Goal: Information Seeking & Learning: Compare options

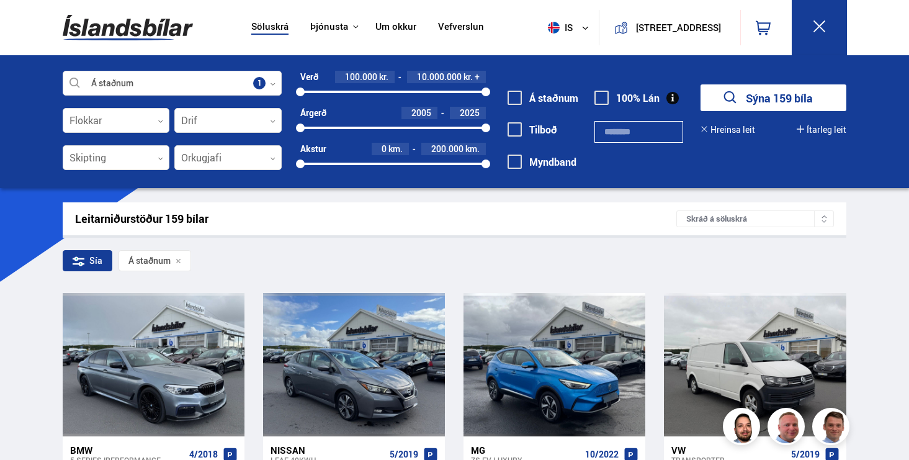
click at [154, 37] on img at bounding box center [128, 27] width 130 height 40
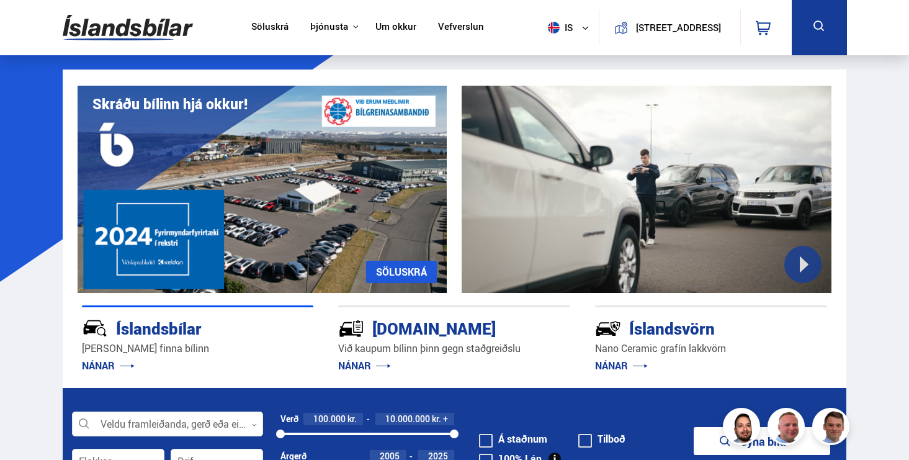
click at [272, 22] on link "Söluskrá" at bounding box center [269, 27] width 37 height 13
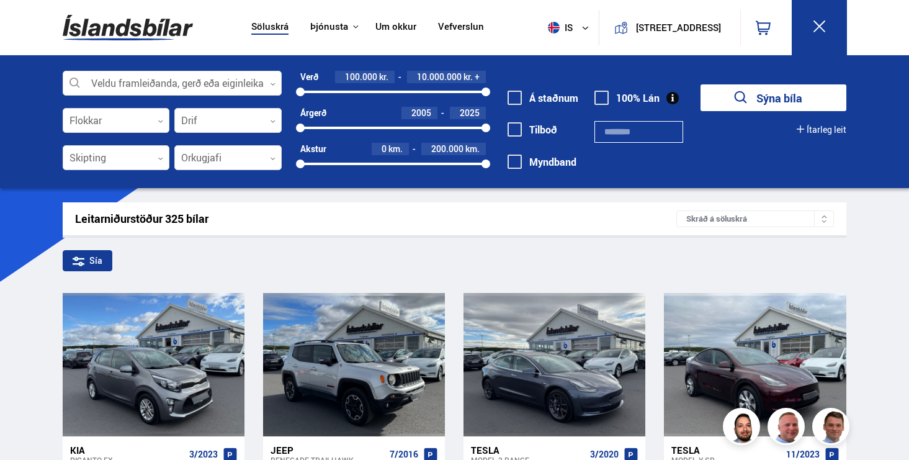
click at [561, 95] on label "Á staðnum" at bounding box center [543, 97] width 71 height 11
click at [748, 106] on button "Sýna 162 bíla" at bounding box center [774, 97] width 146 height 27
click at [751, 100] on button "Sýna 162 bíla" at bounding box center [774, 97] width 146 height 27
click at [750, 91] on button "Sýna 162 bíla" at bounding box center [774, 97] width 146 height 27
click at [769, 98] on button "Sýna 162 bíla" at bounding box center [774, 97] width 146 height 27
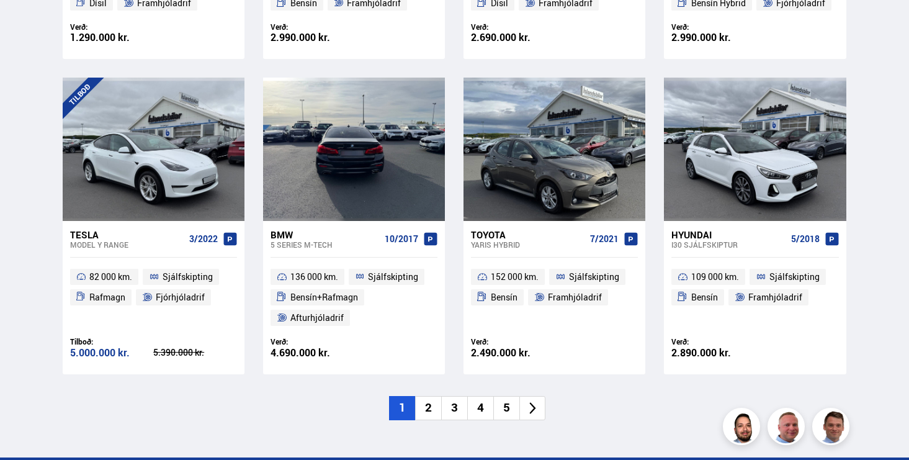
scroll to position [1750, 0]
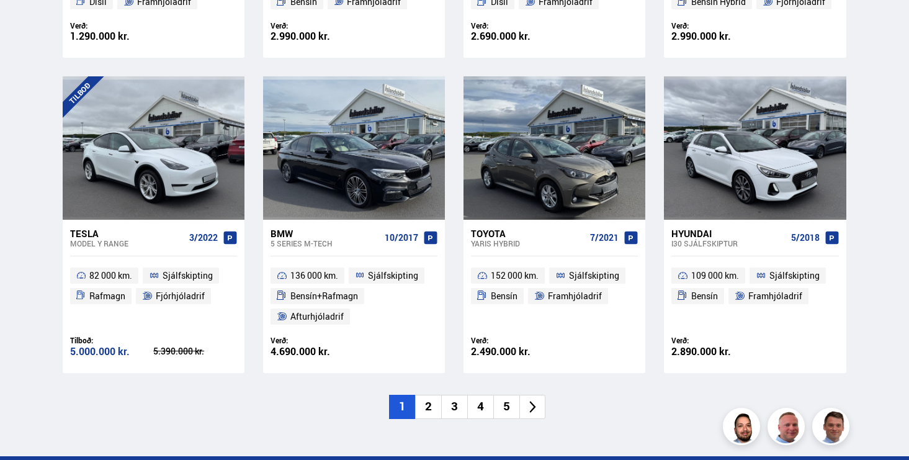
click at [426, 407] on li "2" at bounding box center [428, 407] width 26 height 24
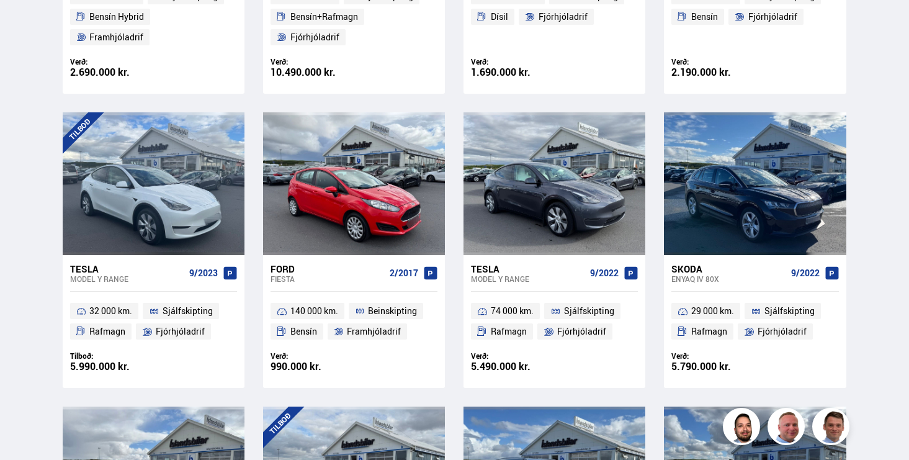
scroll to position [1128, 0]
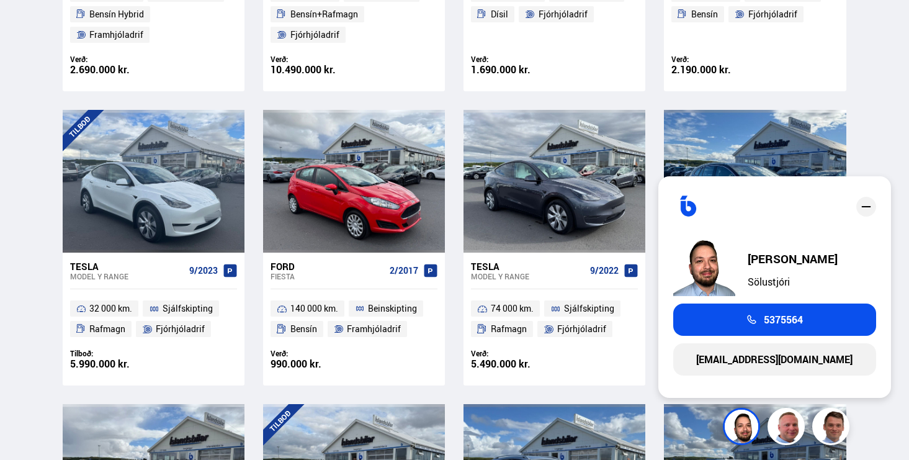
click at [875, 200] on div at bounding box center [862, 207] width 27 height 32
click at [865, 214] on div "close" at bounding box center [866, 207] width 20 height 20
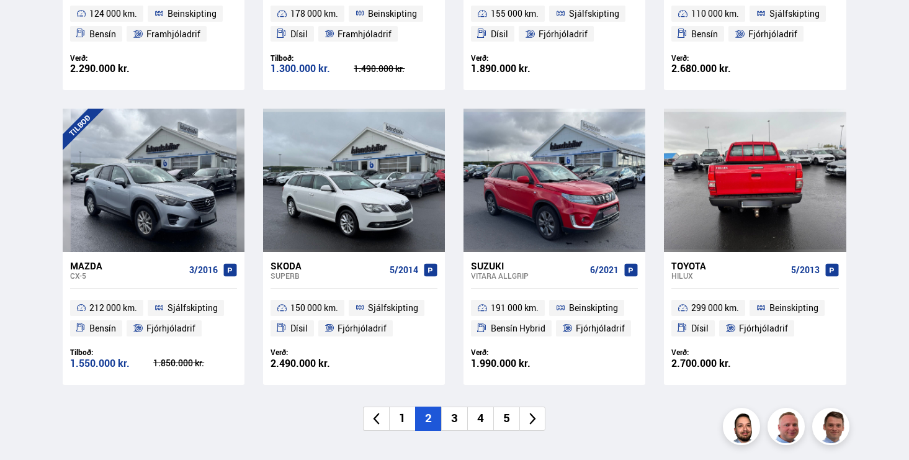
scroll to position [1719, 0]
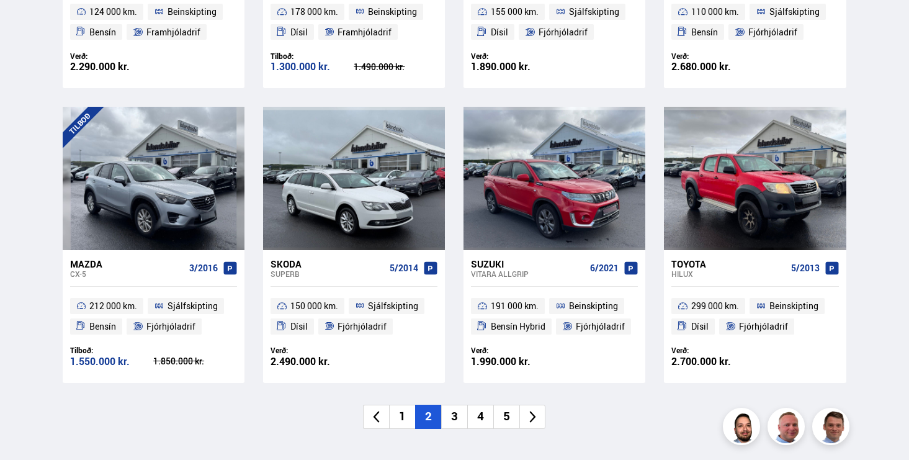
click at [455, 412] on li "3" at bounding box center [454, 417] width 26 height 24
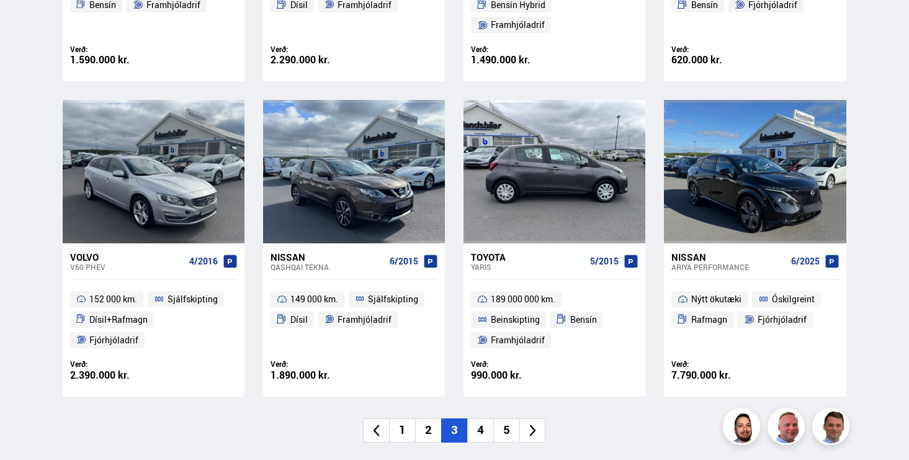
scroll to position [1748, 0]
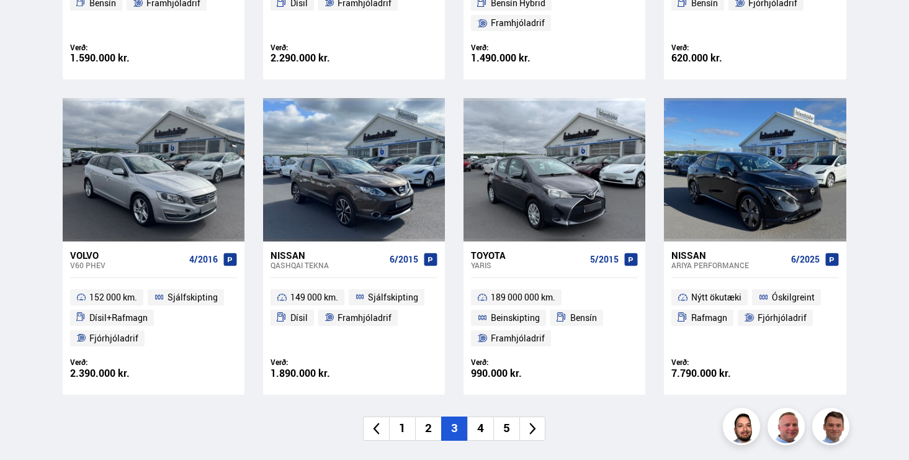
click at [480, 433] on li "4" at bounding box center [480, 428] width 26 height 24
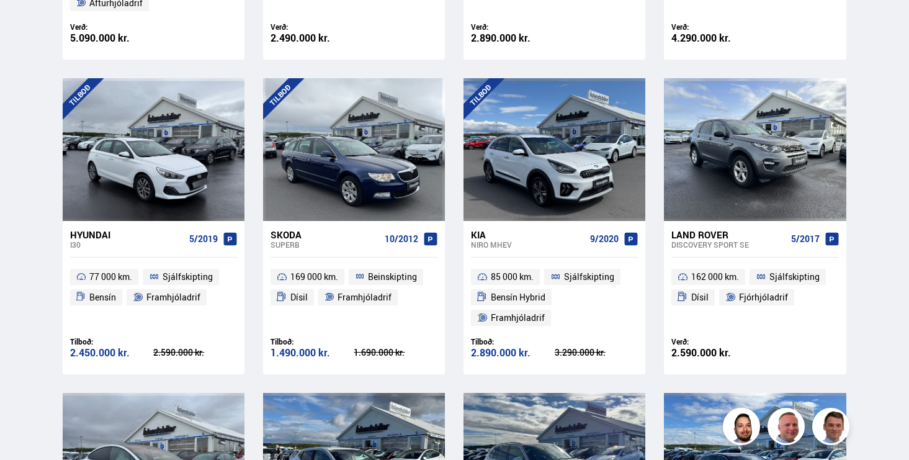
scroll to position [164, 0]
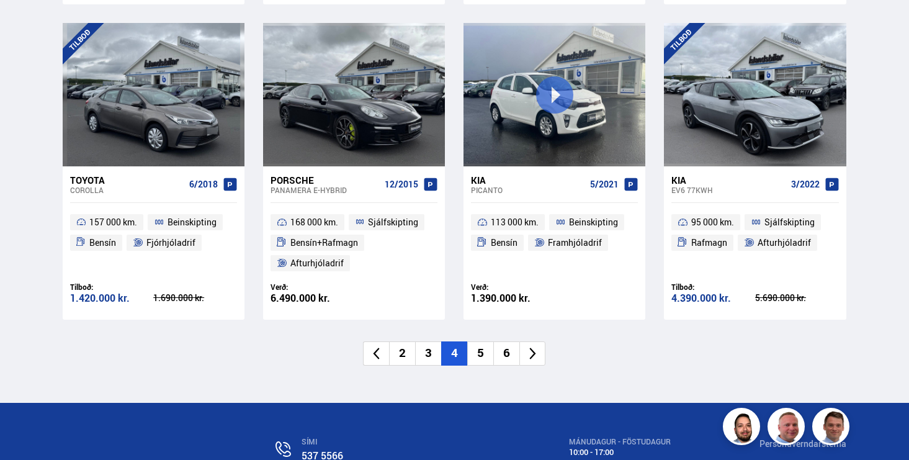
scroll to position [1836, 0]
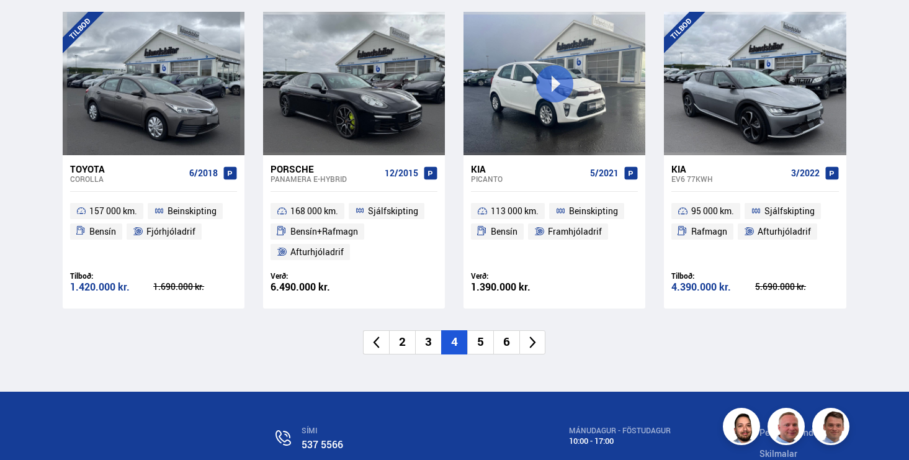
click at [482, 343] on li "5" at bounding box center [480, 342] width 26 height 24
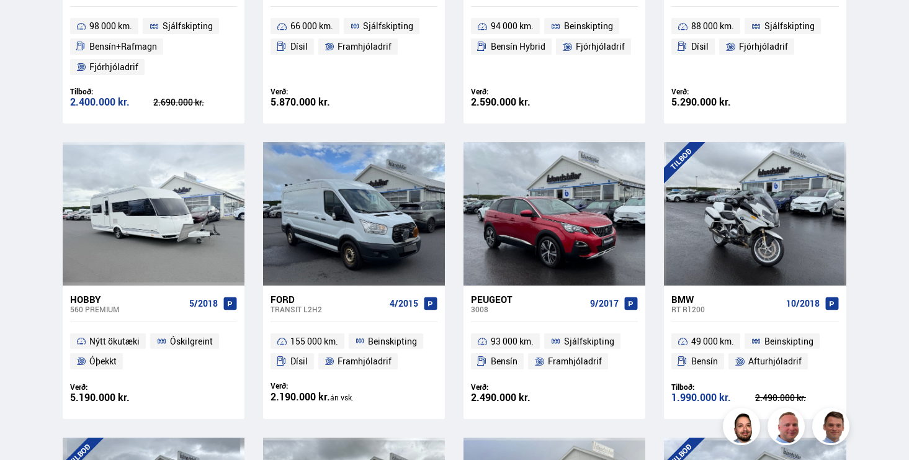
scroll to position [918, 0]
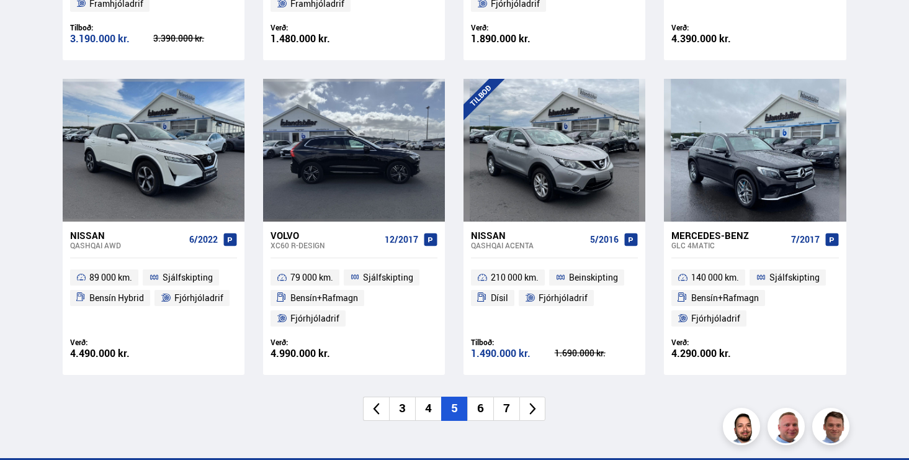
scroll to position [1727, 0]
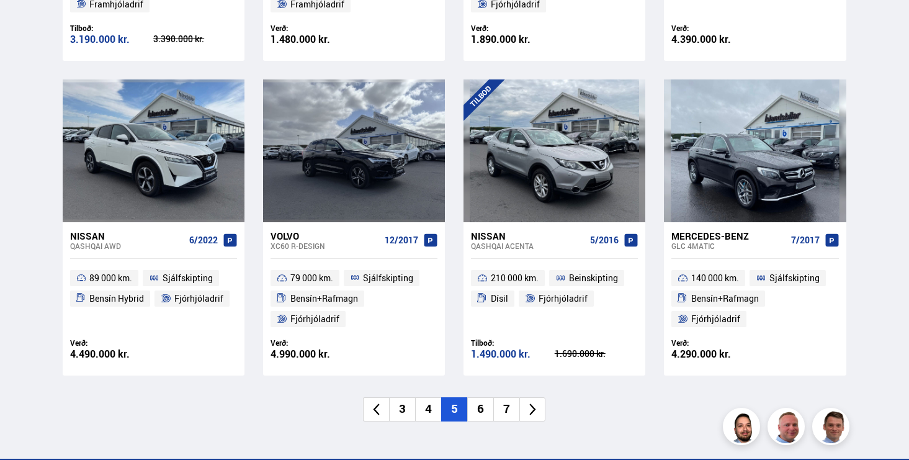
click at [477, 414] on li "6" at bounding box center [480, 409] width 26 height 24
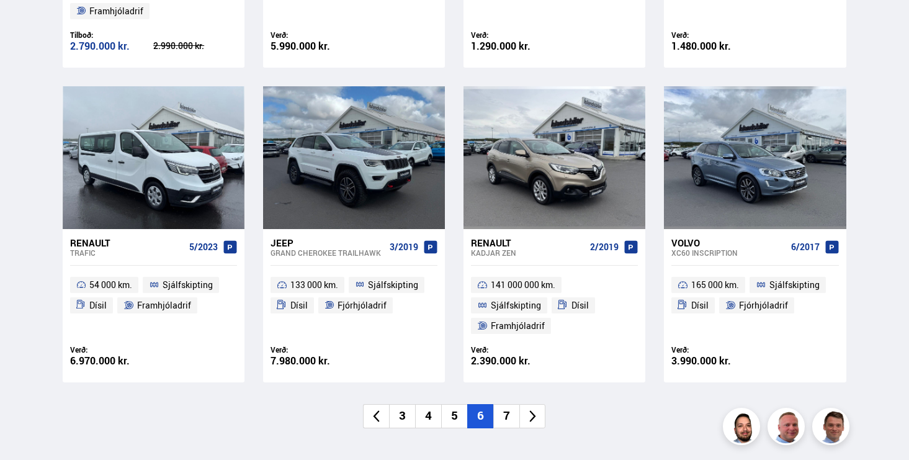
scroll to position [1725, 0]
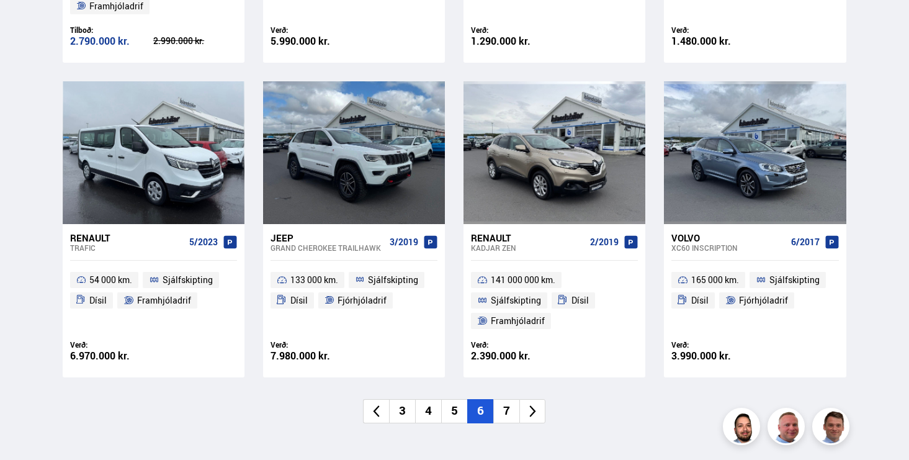
click at [515, 406] on li "7" at bounding box center [506, 411] width 26 height 24
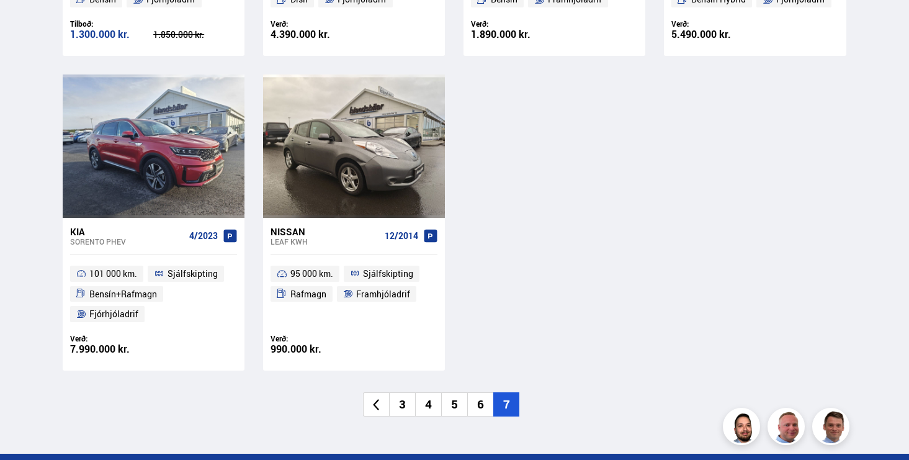
scroll to position [1459, 0]
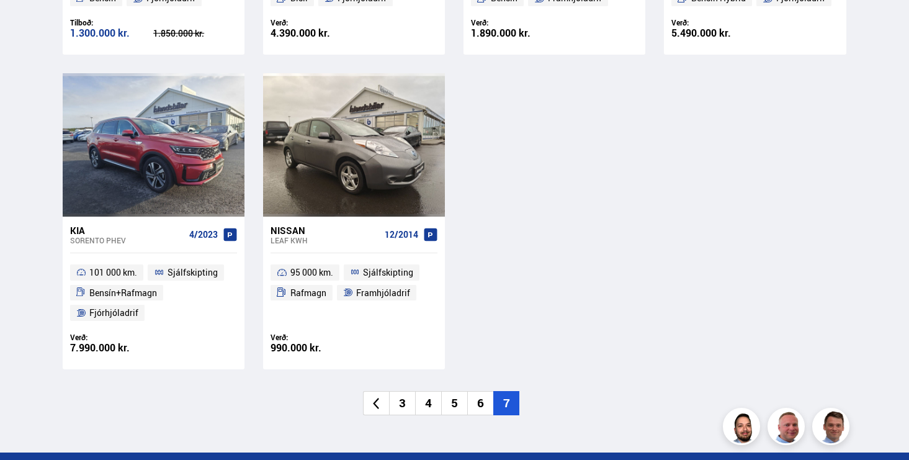
click at [379, 407] on icon at bounding box center [377, 404] width 6 height 12
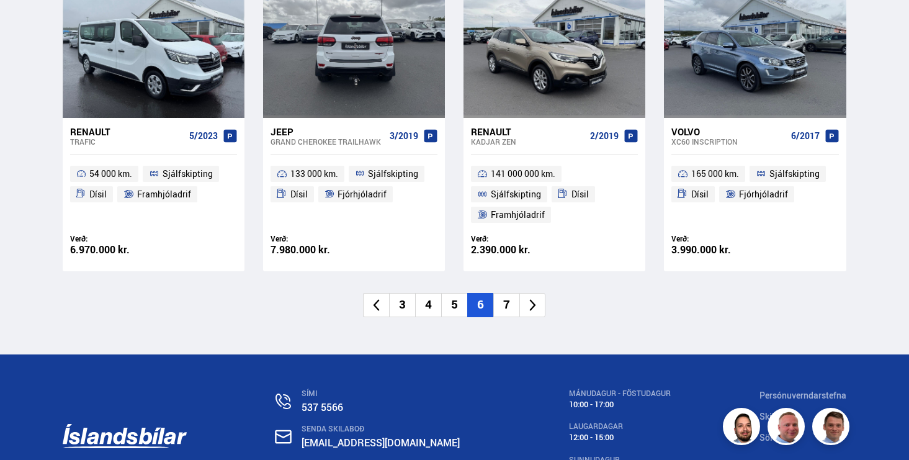
scroll to position [1940, 0]
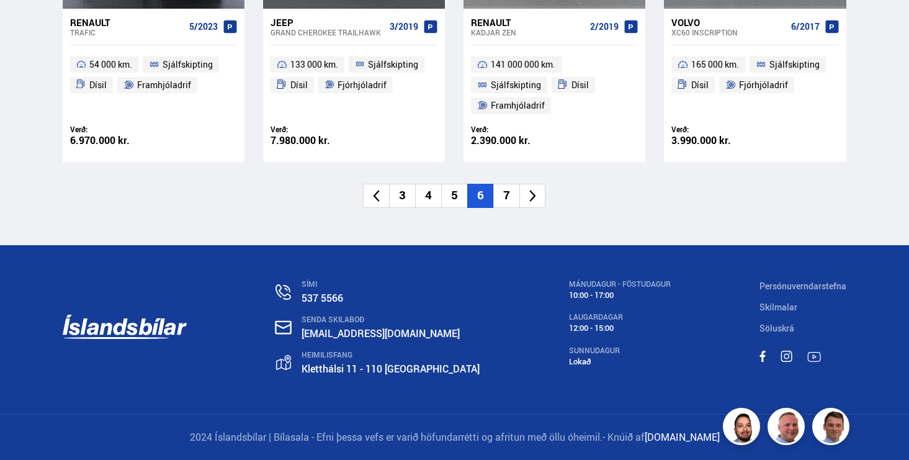
click at [401, 194] on li "3" at bounding box center [402, 196] width 26 height 24
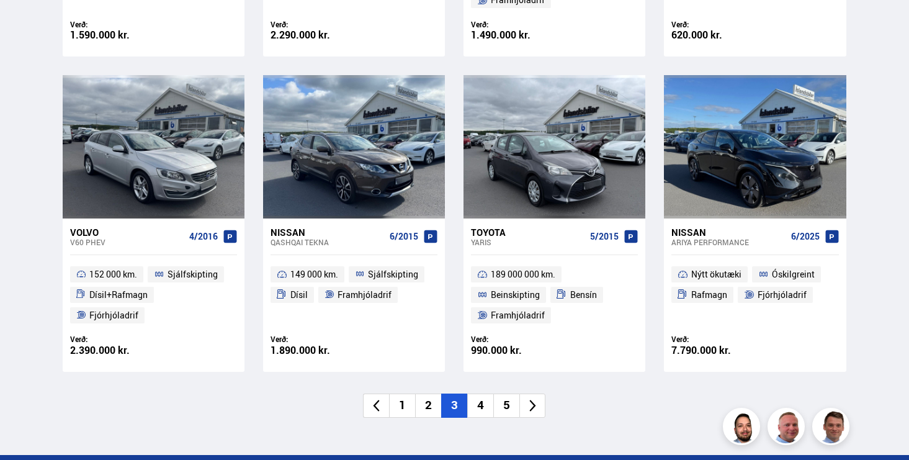
scroll to position [1971, 0]
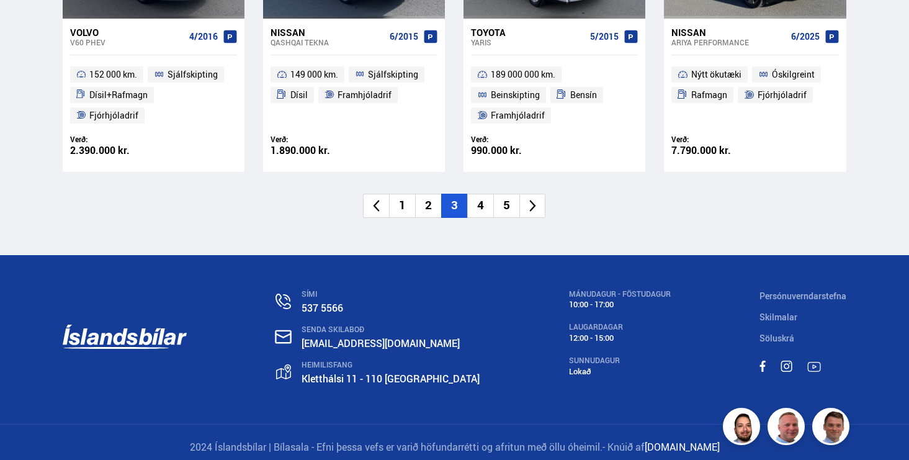
click at [406, 208] on li "1" at bounding box center [402, 206] width 26 height 24
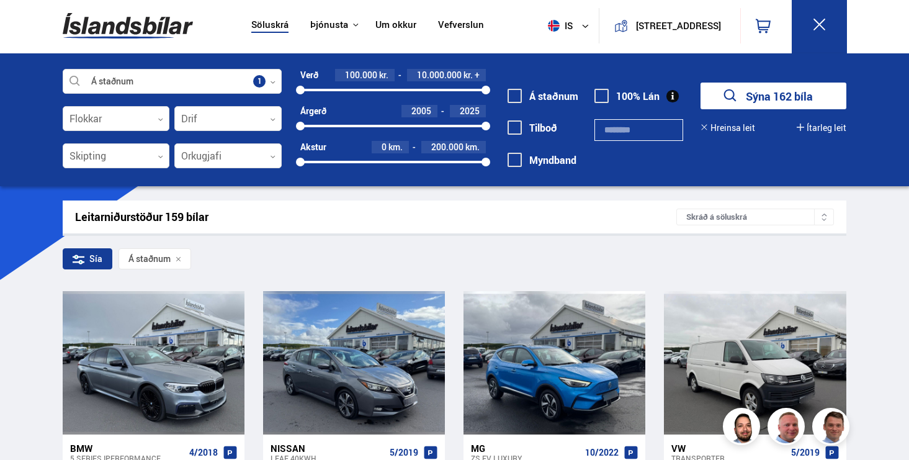
scroll to position [0, 0]
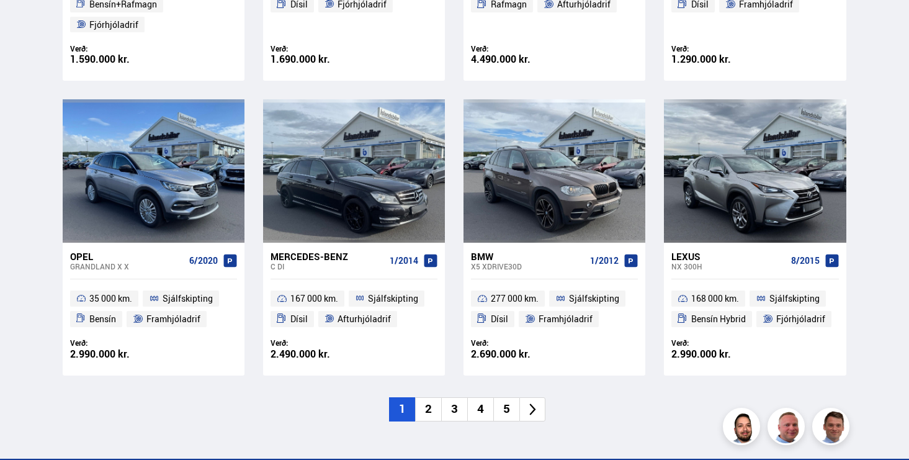
scroll to position [1730, 0]
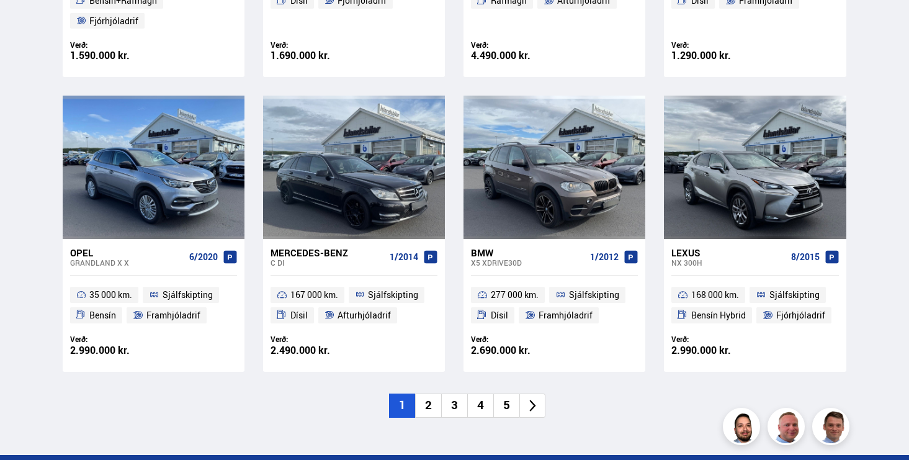
click at [426, 402] on li "2" at bounding box center [428, 405] width 26 height 24
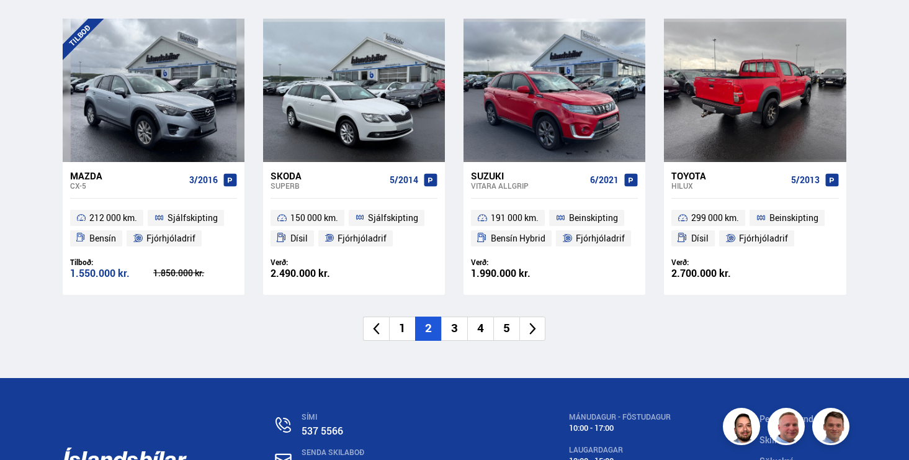
scroll to position [1810, 0]
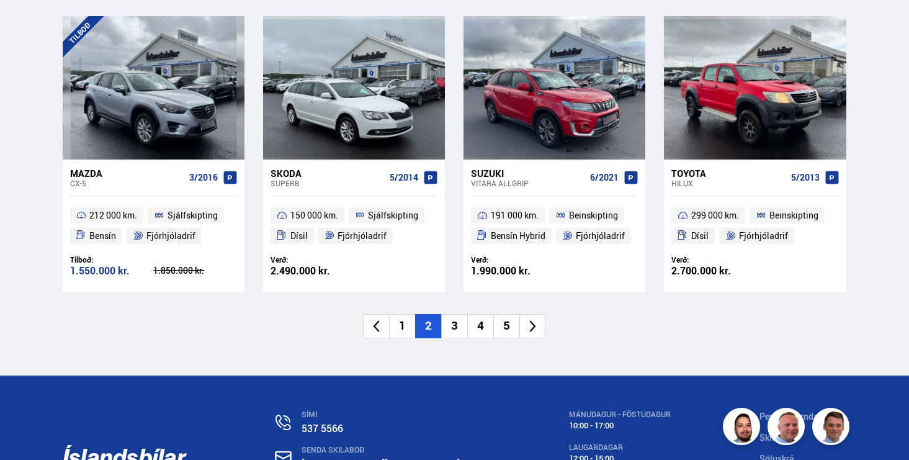
click at [457, 326] on li "3" at bounding box center [454, 326] width 26 height 24
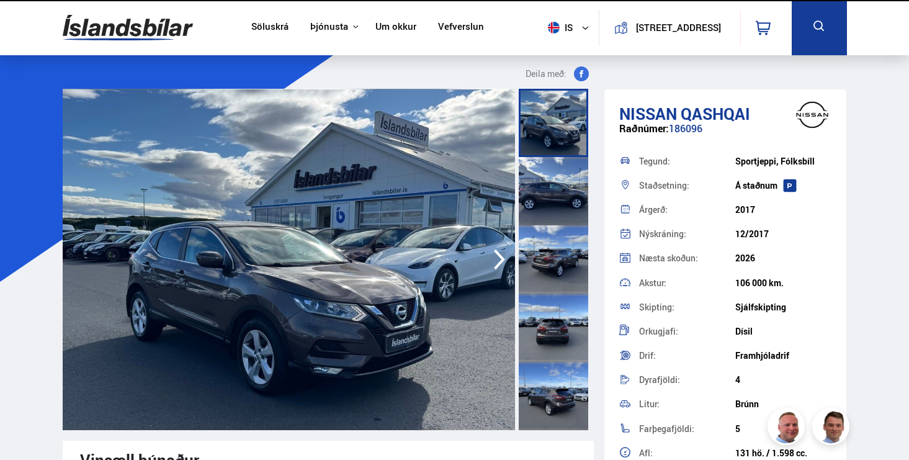
click at [327, 269] on img at bounding box center [289, 259] width 453 height 341
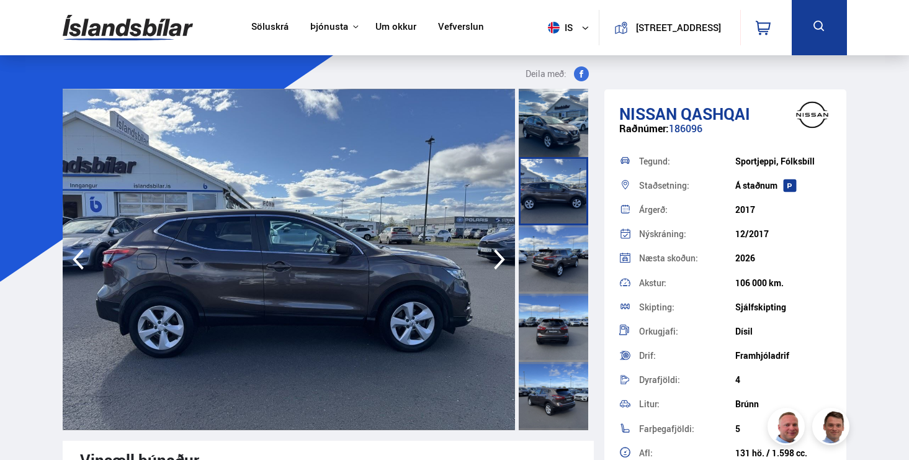
click at [488, 252] on icon "button" at bounding box center [499, 260] width 25 height 30
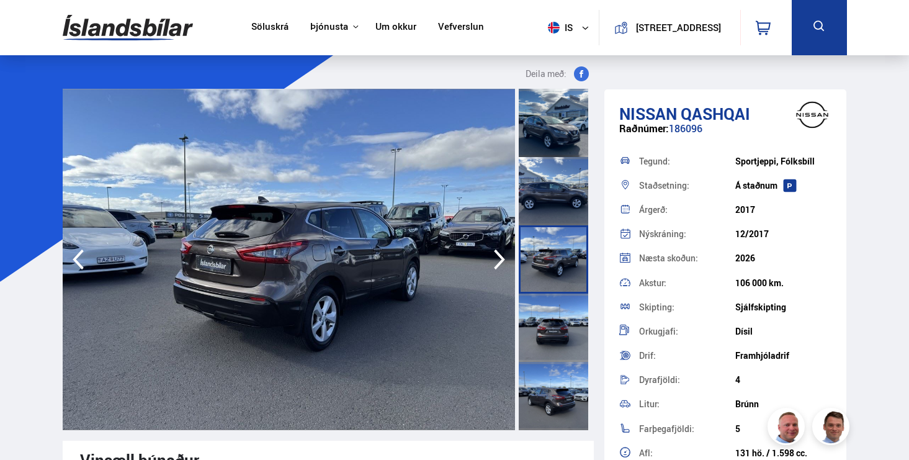
click at [488, 252] on icon "button" at bounding box center [499, 260] width 25 height 30
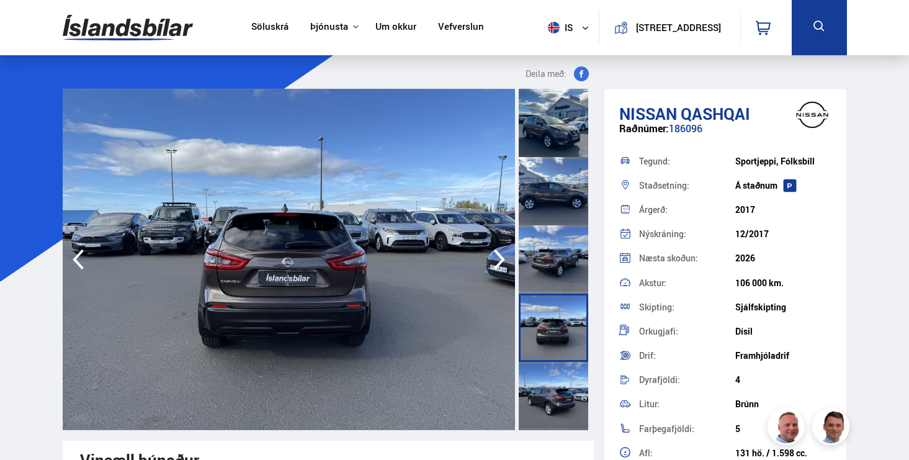
click at [488, 252] on icon "button" at bounding box center [499, 260] width 25 height 30
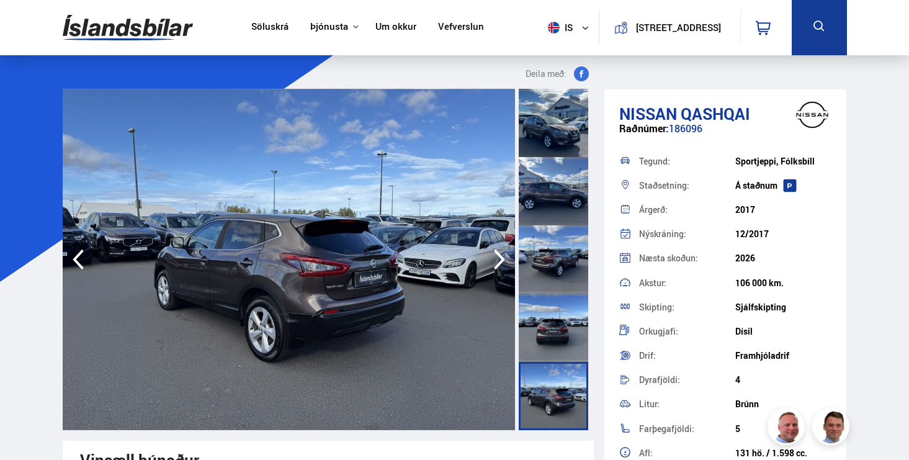
click at [488, 252] on icon "button" at bounding box center [499, 260] width 25 height 30
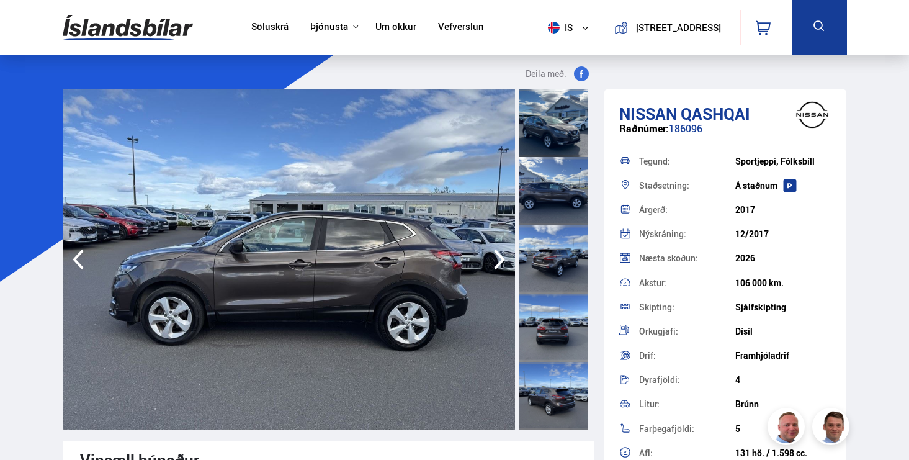
click at [488, 252] on icon "button" at bounding box center [499, 260] width 25 height 30
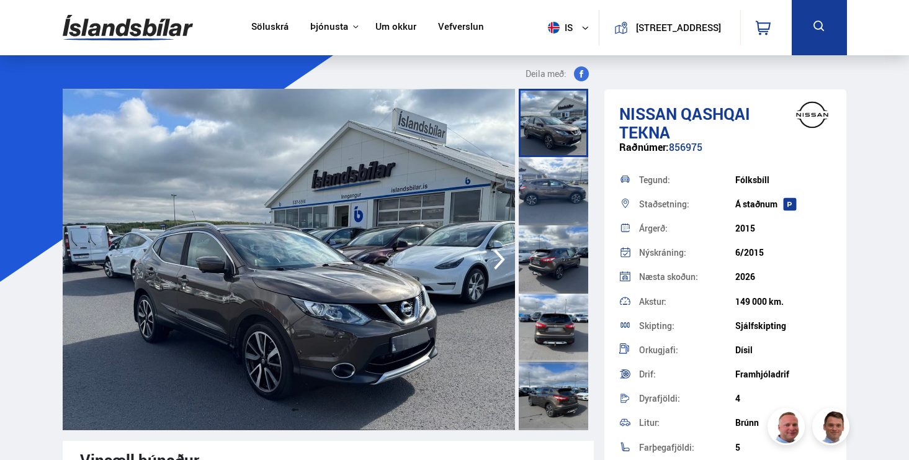
click at [326, 236] on img at bounding box center [289, 259] width 453 height 341
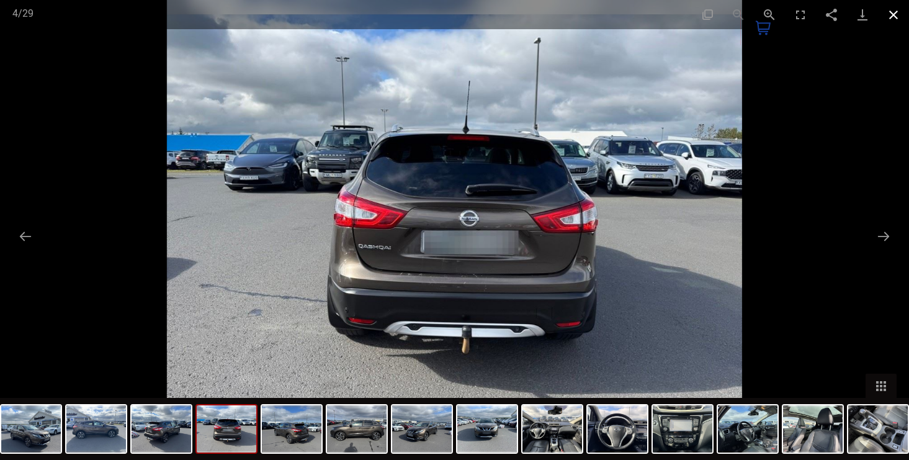
click at [904, 1] on button "Close gallery" at bounding box center [893, 14] width 31 height 29
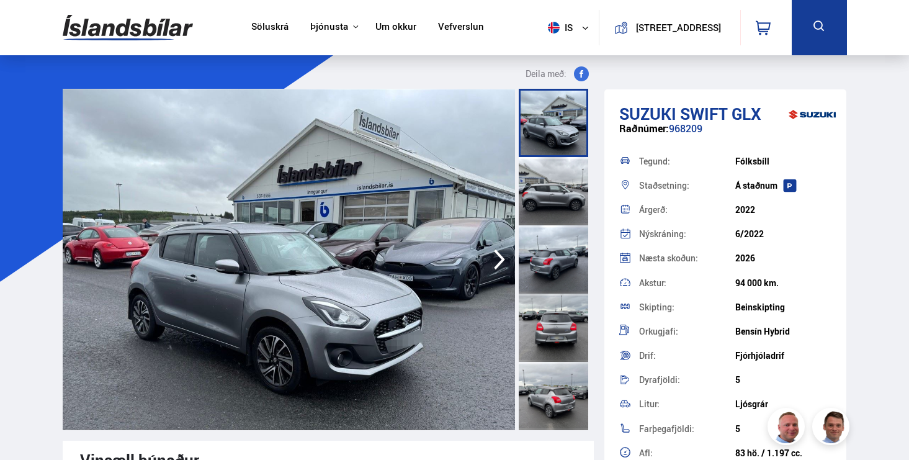
click at [371, 243] on img at bounding box center [289, 259] width 453 height 341
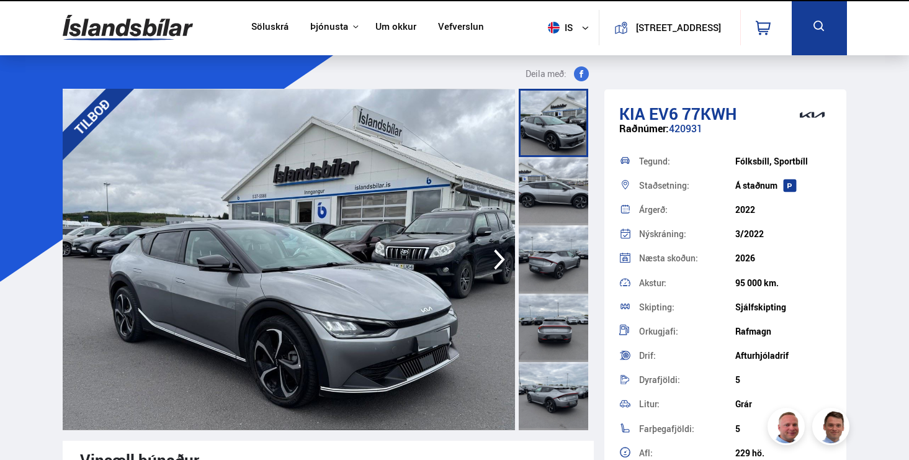
click at [387, 249] on img at bounding box center [288, 259] width 453 height 341
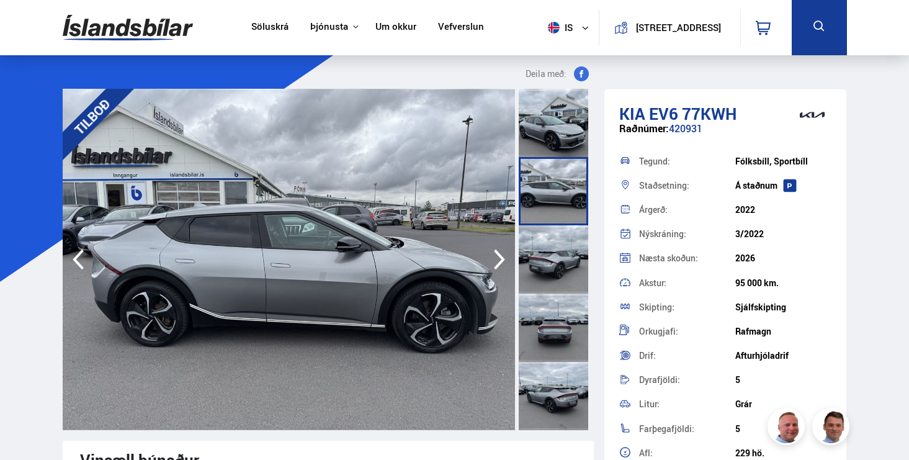
click at [316, 239] on img at bounding box center [289, 259] width 453 height 341
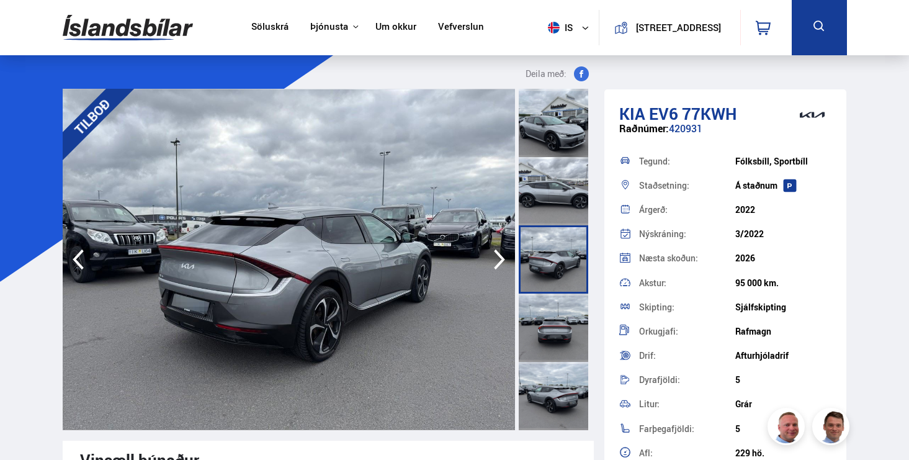
click at [314, 240] on img at bounding box center [289, 259] width 453 height 341
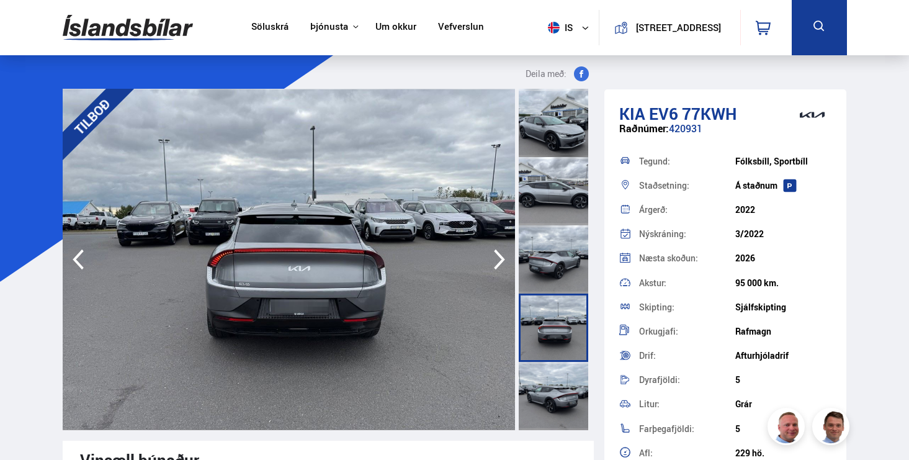
click at [361, 247] on img at bounding box center [289, 259] width 453 height 341
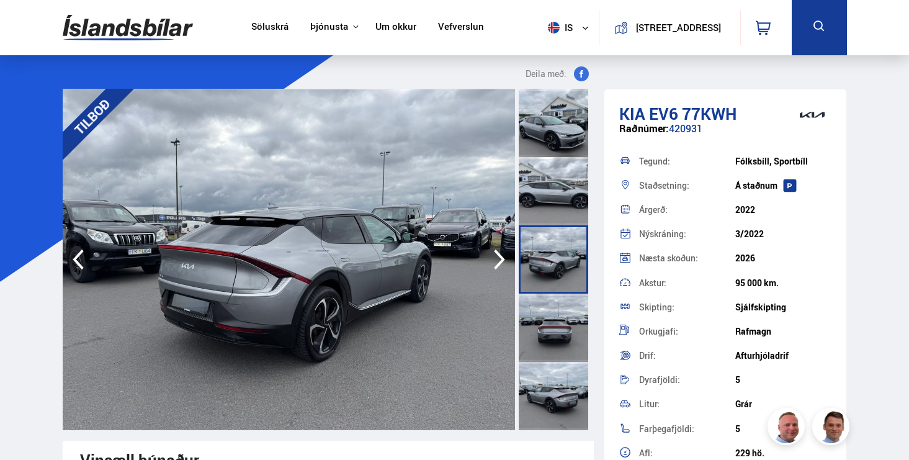
click at [422, 263] on img at bounding box center [289, 259] width 453 height 341
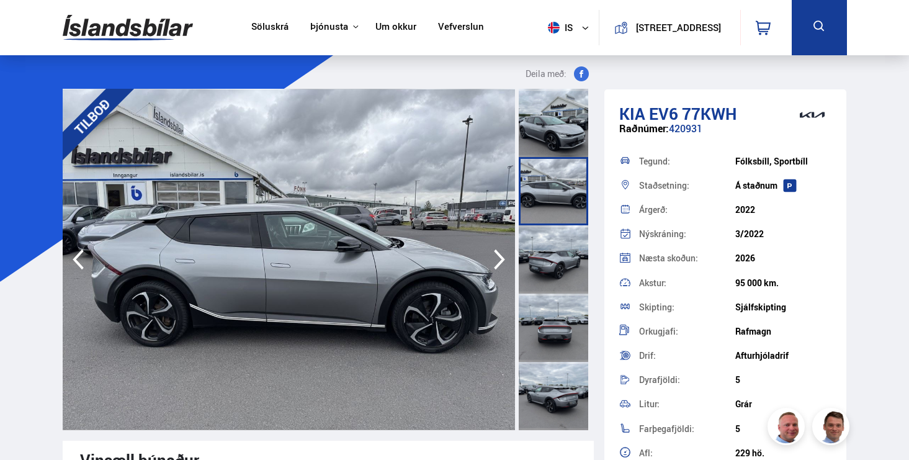
click at [481, 261] on img at bounding box center [289, 259] width 453 height 341
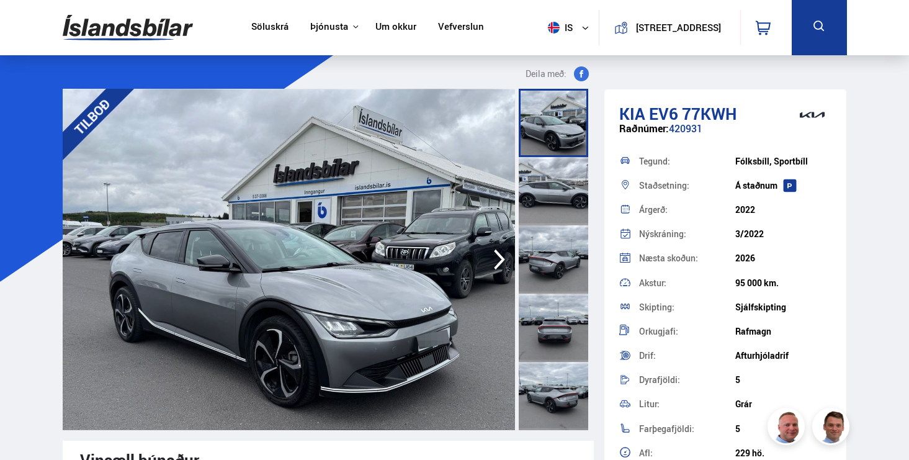
click at [481, 261] on div at bounding box center [289, 259] width 453 height 341
click at [481, 261] on img at bounding box center [289, 259] width 453 height 341
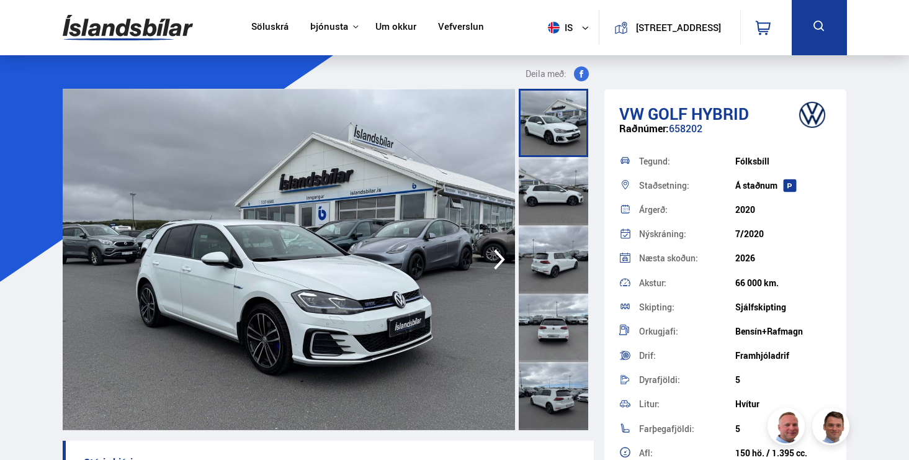
click at [336, 230] on img at bounding box center [289, 259] width 453 height 341
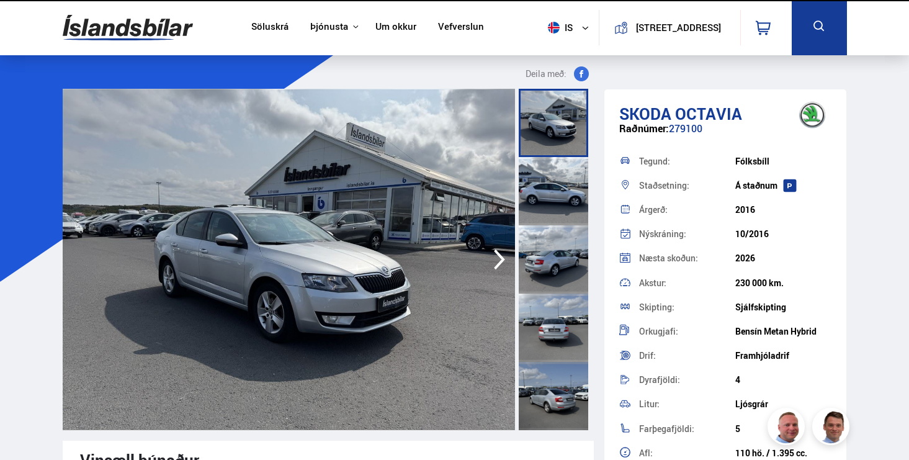
click at [292, 292] on img at bounding box center [289, 259] width 453 height 341
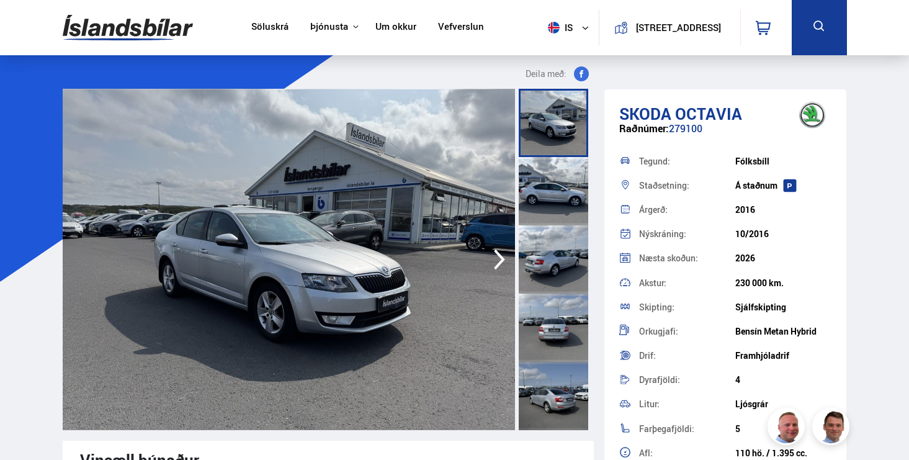
click at [313, 231] on img at bounding box center [289, 259] width 453 height 341
click at [377, 263] on img at bounding box center [289, 259] width 453 height 341
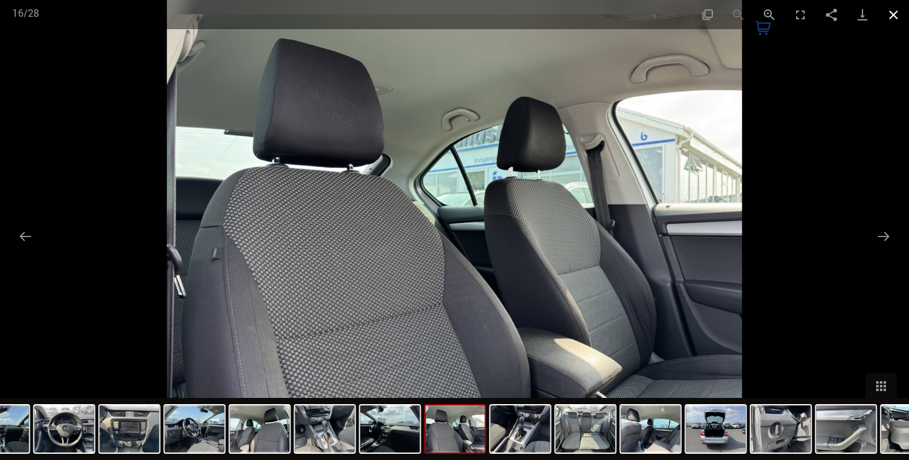
click at [892, 15] on button "Close gallery" at bounding box center [893, 14] width 31 height 29
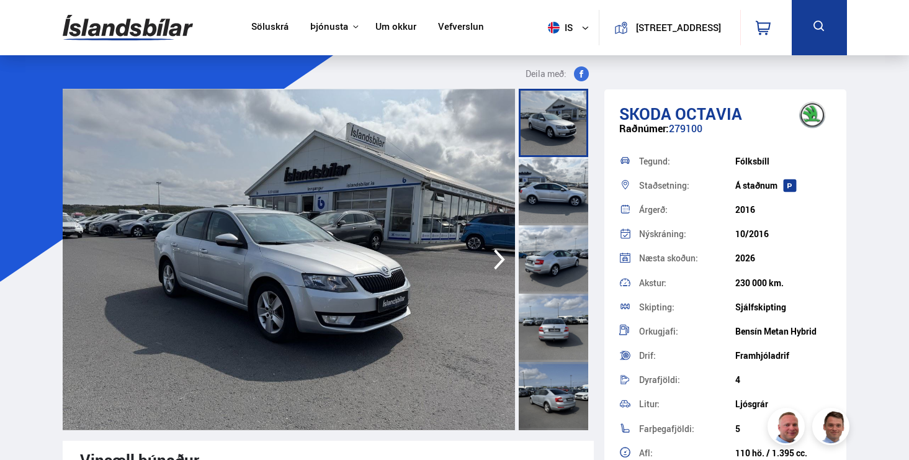
click at [384, 181] on img at bounding box center [289, 259] width 453 height 341
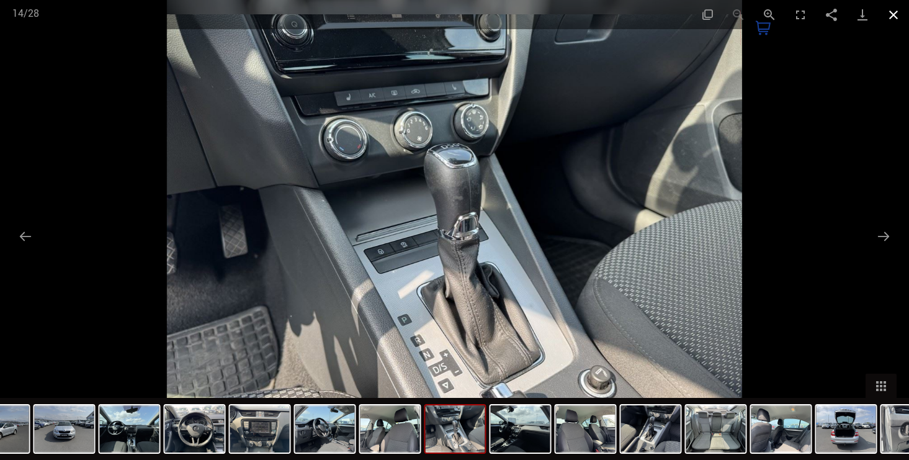
click at [898, 22] on button "Close gallery" at bounding box center [893, 14] width 31 height 29
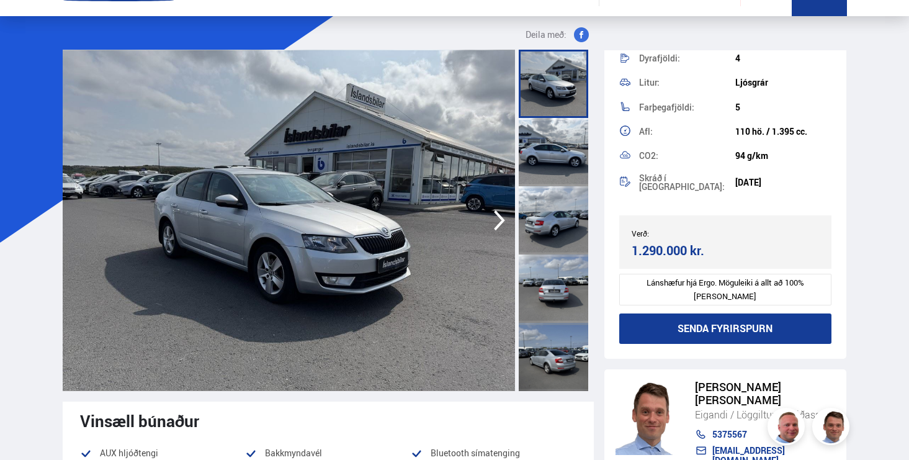
scroll to position [13, 0]
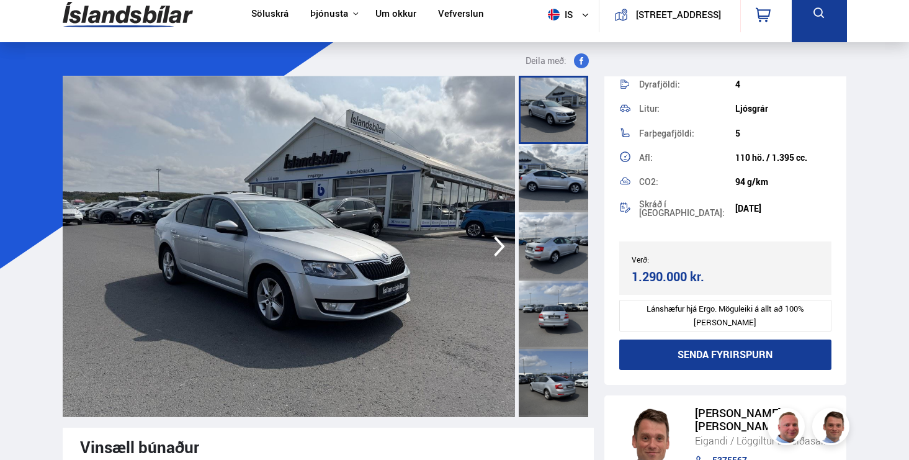
click at [378, 178] on img at bounding box center [288, 246] width 453 height 341
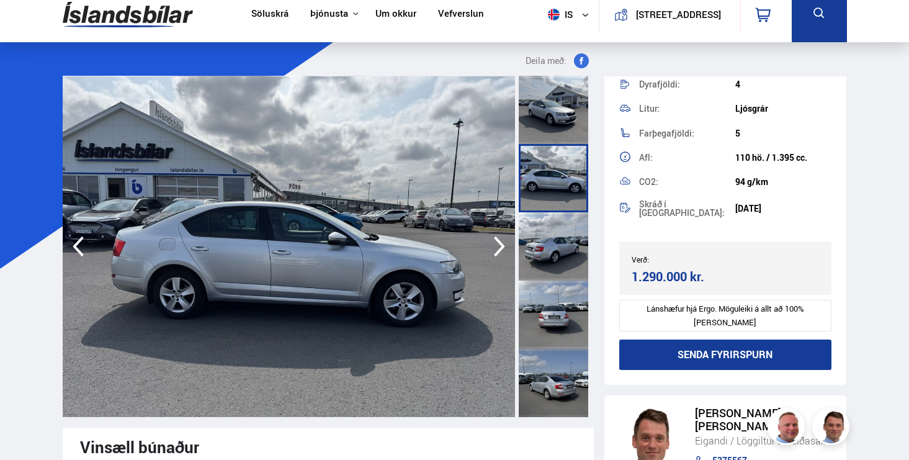
click at [493, 230] on img at bounding box center [289, 246] width 453 height 341
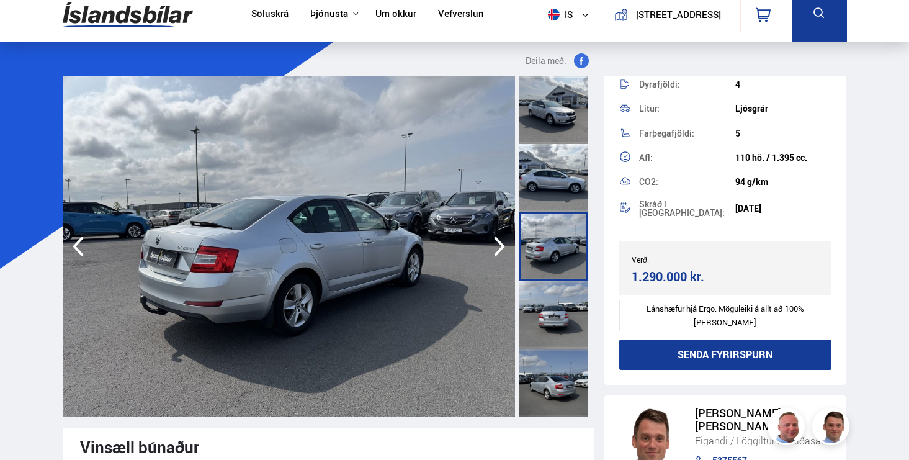
click at [493, 230] on img at bounding box center [289, 246] width 453 height 341
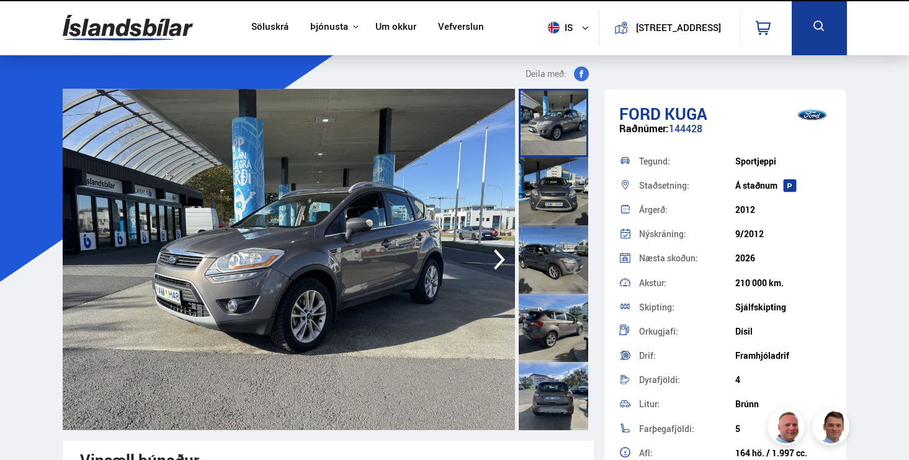
click at [323, 273] on img at bounding box center [289, 259] width 453 height 341
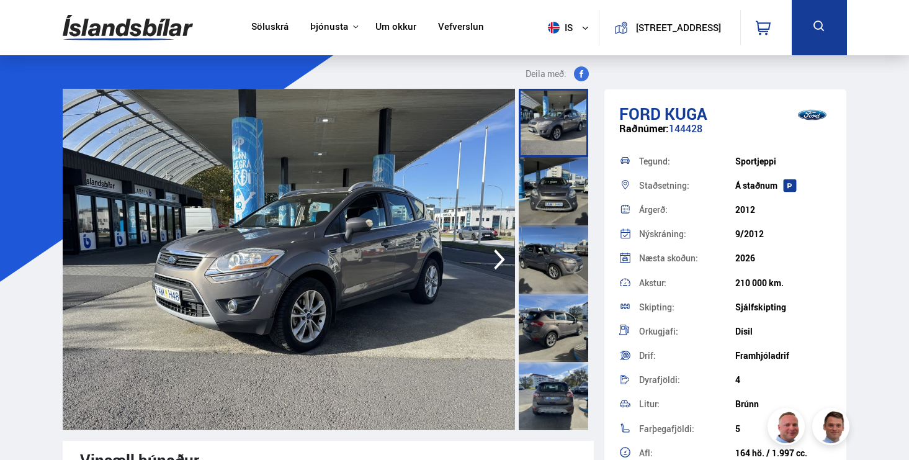
click at [287, 240] on img at bounding box center [288, 259] width 453 height 341
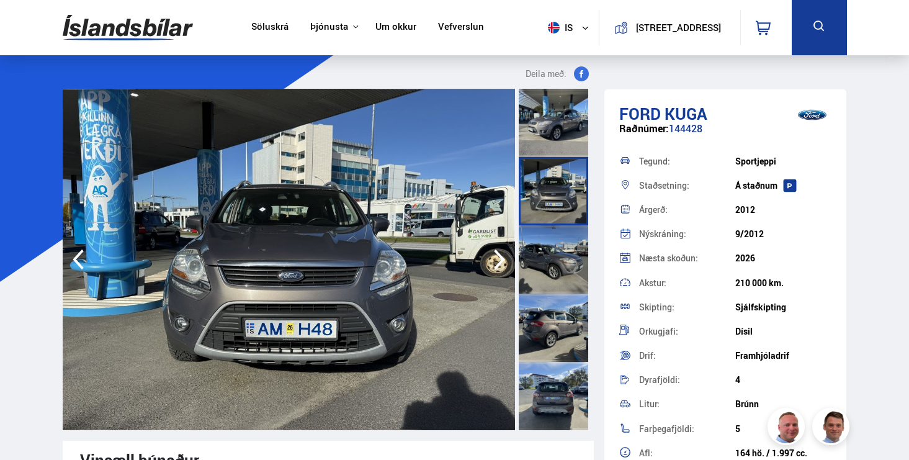
click at [304, 248] on img at bounding box center [289, 259] width 453 height 341
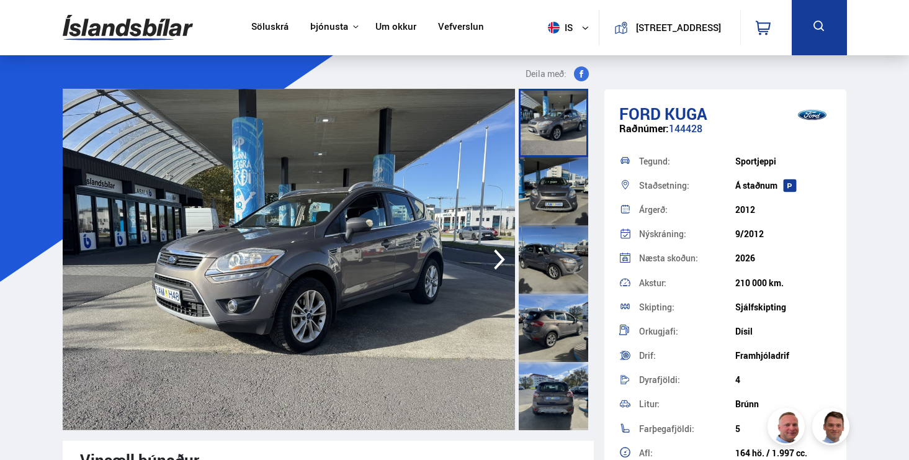
click at [307, 282] on img at bounding box center [289, 259] width 453 height 341
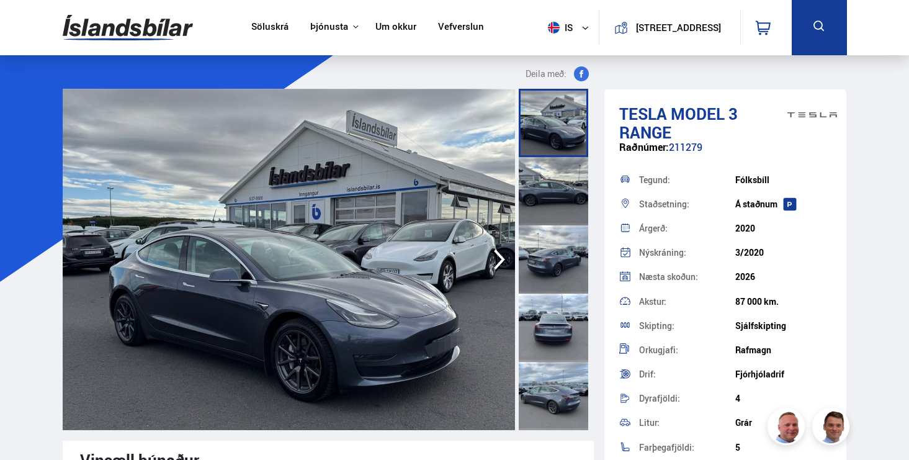
click at [299, 253] on img at bounding box center [289, 259] width 453 height 341
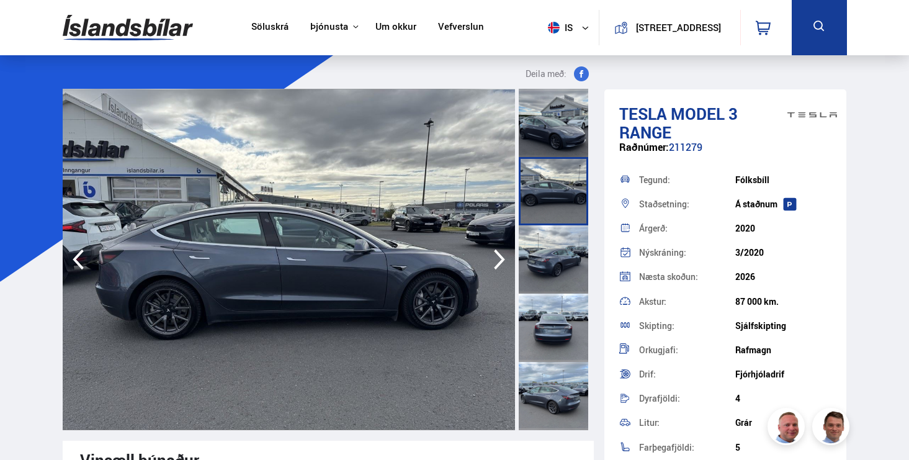
click at [295, 263] on img at bounding box center [289, 259] width 453 height 341
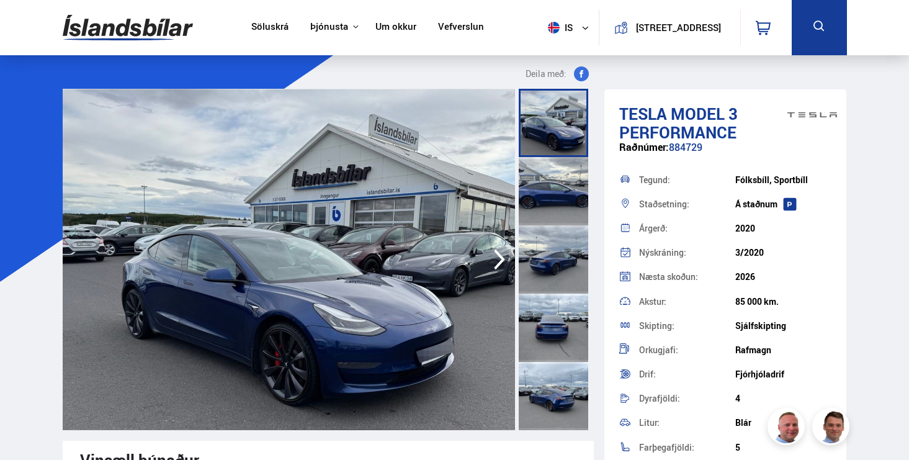
click at [281, 236] on img at bounding box center [289, 259] width 453 height 341
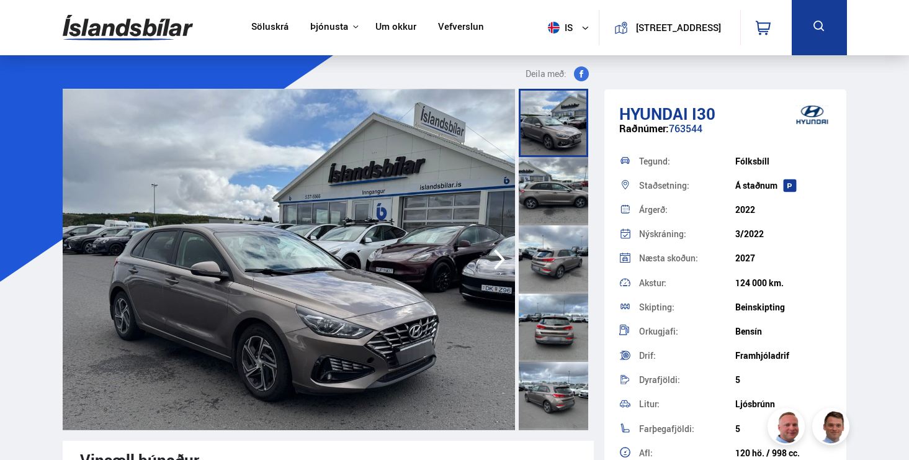
click at [318, 230] on img at bounding box center [288, 259] width 453 height 341
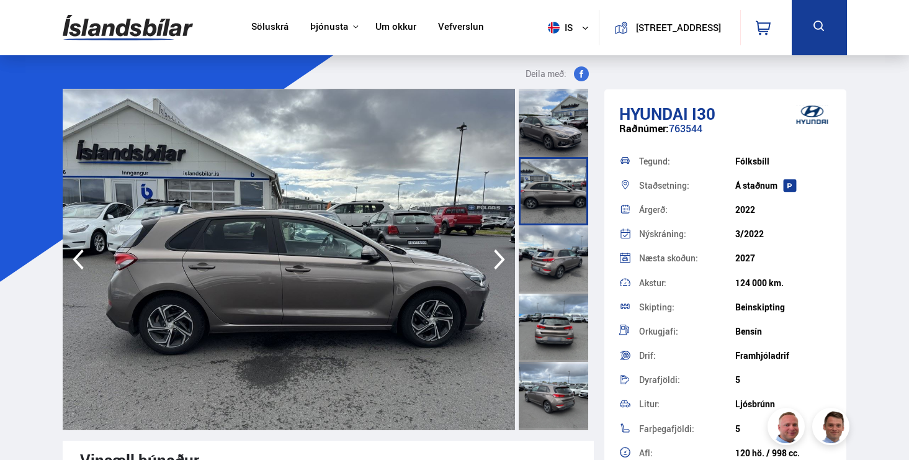
click at [321, 250] on img at bounding box center [289, 259] width 453 height 341
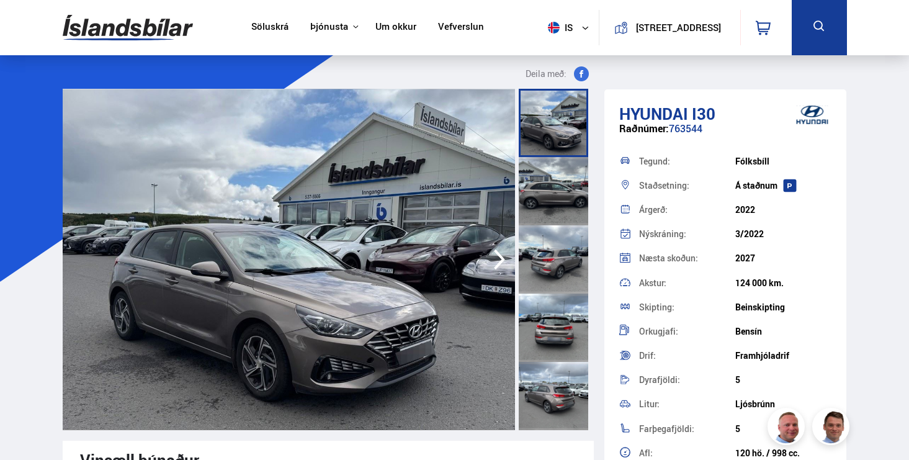
click at [354, 243] on img at bounding box center [288, 259] width 453 height 341
click at [445, 261] on img at bounding box center [288, 259] width 453 height 341
click at [469, 285] on img at bounding box center [289, 259] width 453 height 341
